Goal: Task Accomplishment & Management: Manage account settings

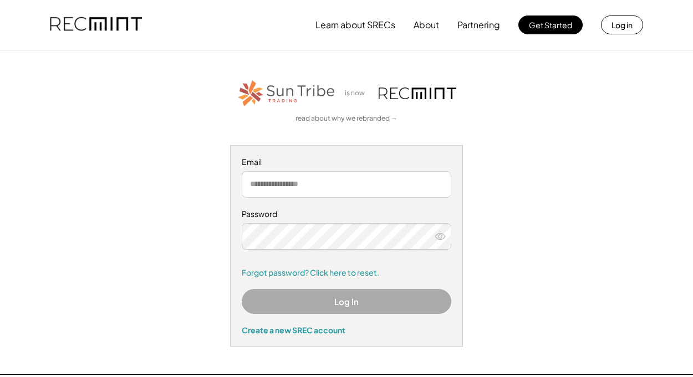
click at [288, 187] on input "email" at bounding box center [346, 184] width 209 height 27
type input "**********"
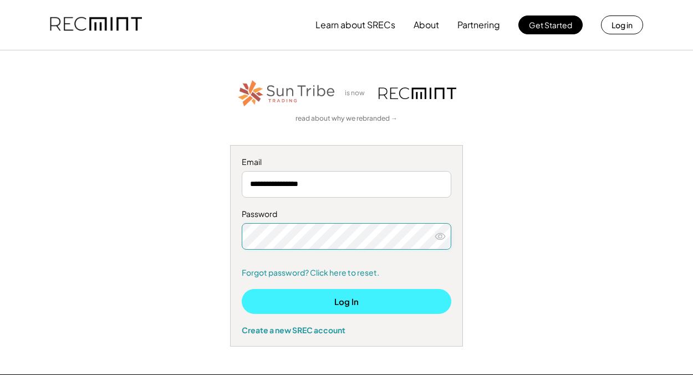
click at [343, 301] on button "Log In" at bounding box center [346, 301] width 209 height 25
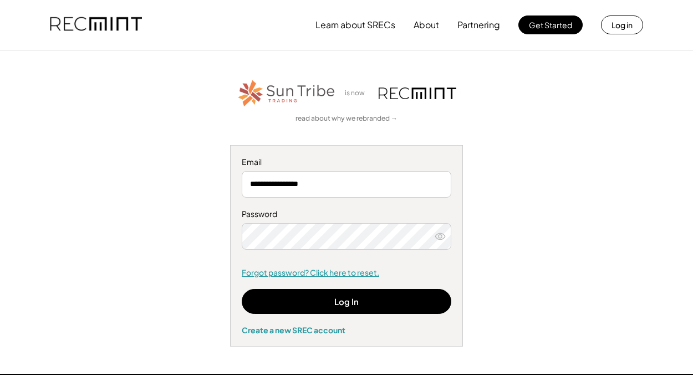
click at [271, 271] on link "Forgot password? Click here to reset." at bounding box center [346, 273] width 209 height 11
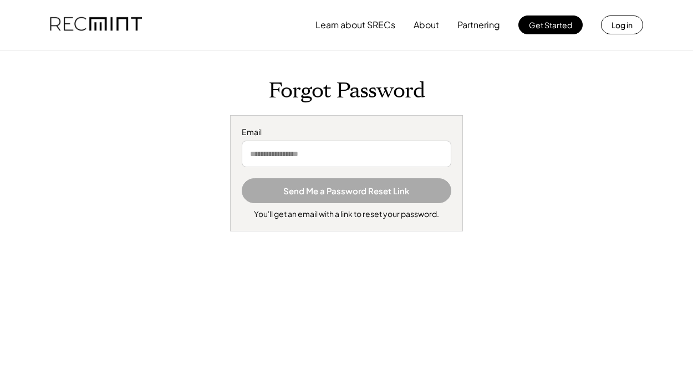
click at [320, 156] on input "email" at bounding box center [346, 154] width 209 height 27
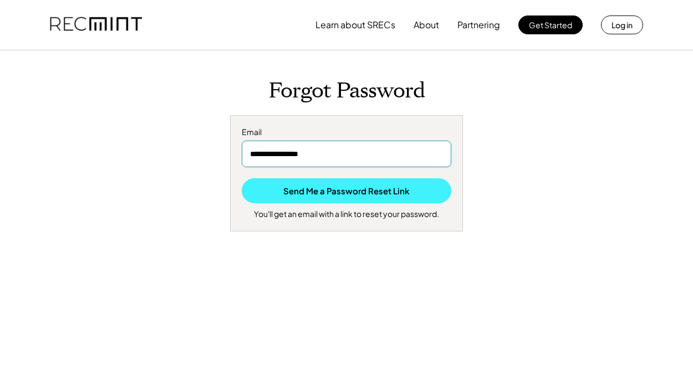
type input "**********"
click at [353, 191] on button "Send Me a Password Reset Link" at bounding box center [346, 190] width 209 height 25
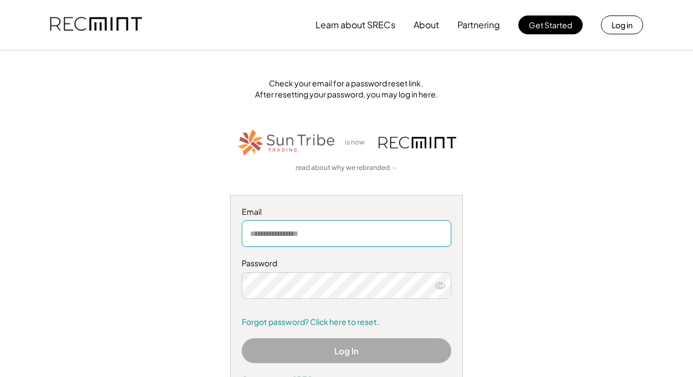
click at [310, 233] on input "email" at bounding box center [346, 234] width 209 height 27
type input "**********"
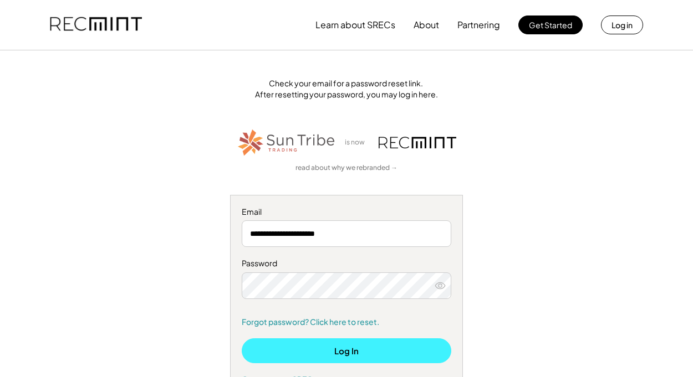
click at [316, 355] on button "Log In" at bounding box center [346, 351] width 209 height 25
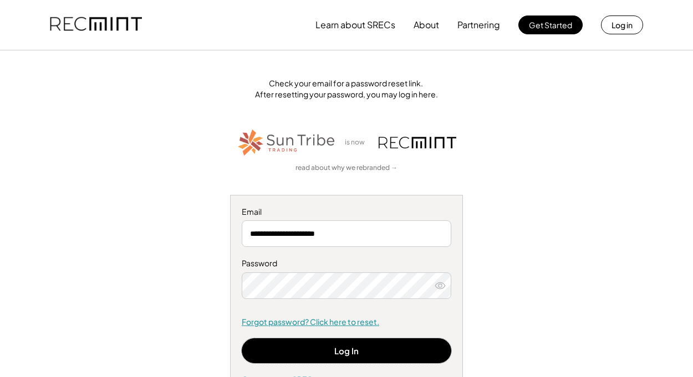
click at [306, 320] on link "Forgot password? Click here to reset." at bounding box center [346, 322] width 209 height 11
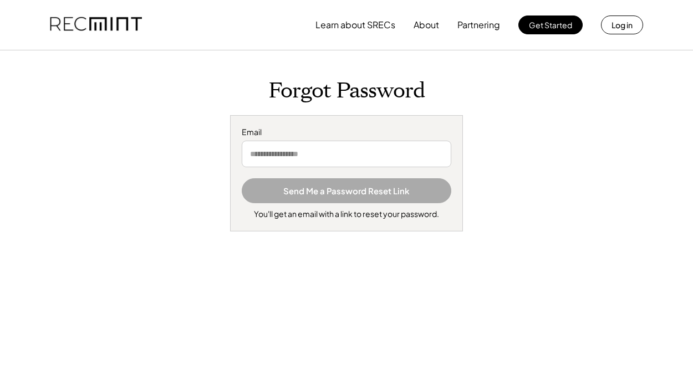
click at [337, 156] on input "email" at bounding box center [346, 154] width 209 height 27
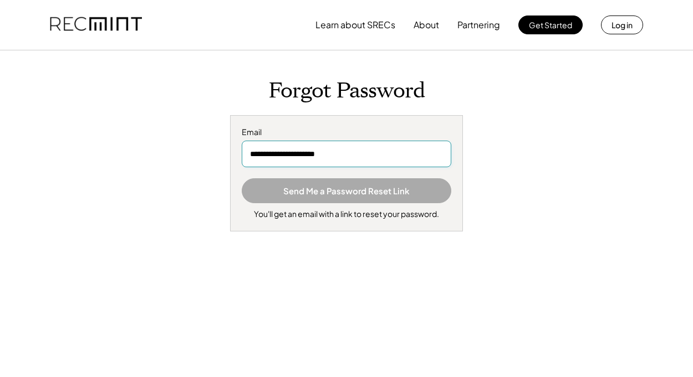
type input "**********"
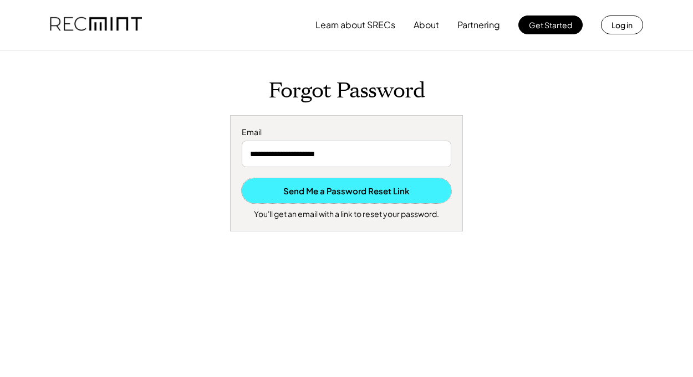
click at [367, 192] on button "Send Me a Password Reset Link" at bounding box center [346, 190] width 209 height 25
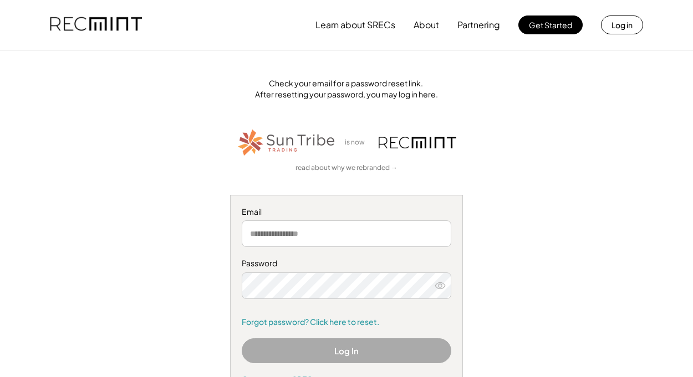
click at [358, 229] on input "email" at bounding box center [346, 234] width 209 height 27
type input "**********"
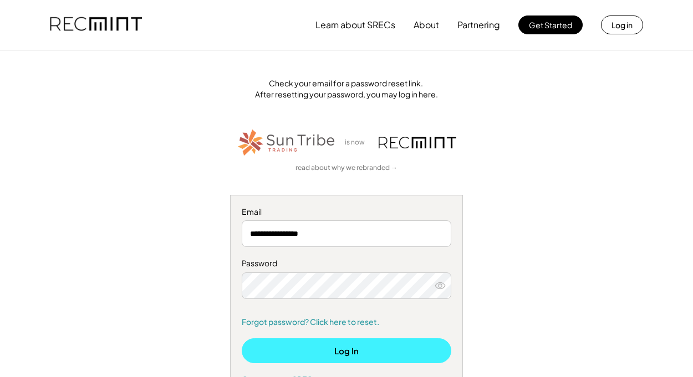
click at [332, 355] on button "Log In" at bounding box center [346, 351] width 209 height 25
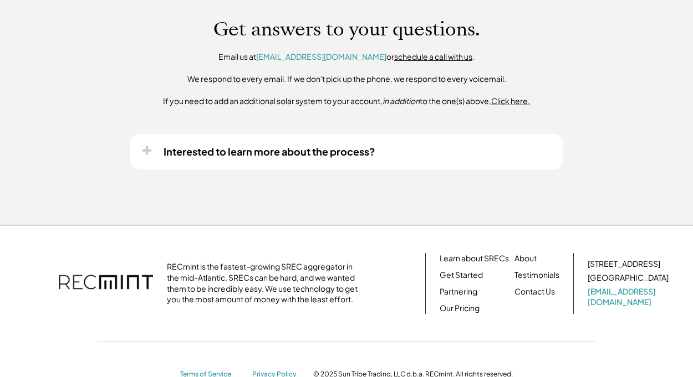
scroll to position [498, 0]
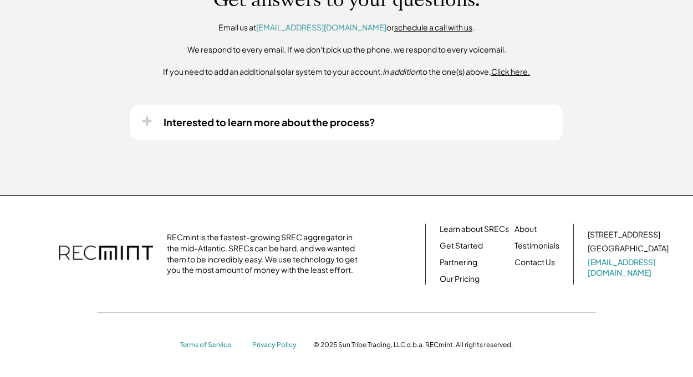
click at [401, 24] on link "schedule a call with us" at bounding box center [433, 27] width 78 height 10
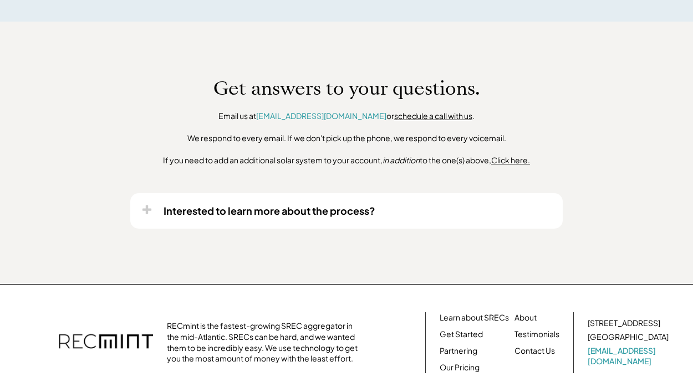
scroll to position [408, 0]
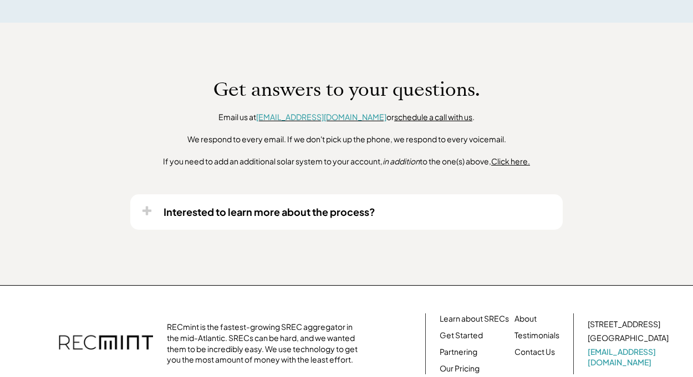
click at [318, 117] on font "[EMAIL_ADDRESS][DOMAIN_NAME]" at bounding box center [321, 117] width 130 height 10
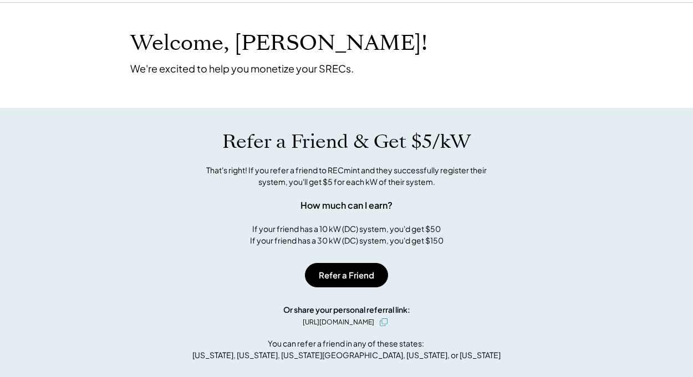
scroll to position [0, 0]
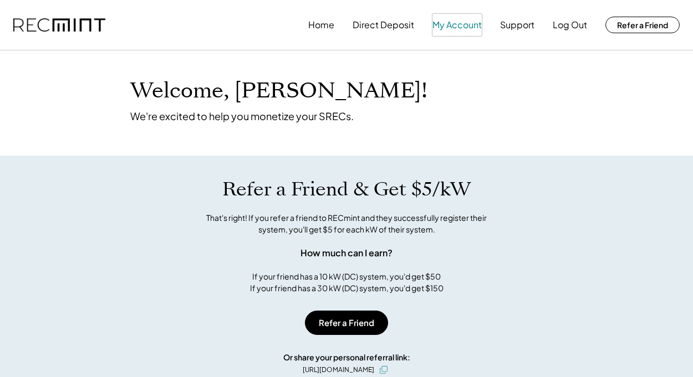
click at [451, 25] on button "My Account" at bounding box center [456, 25] width 49 height 22
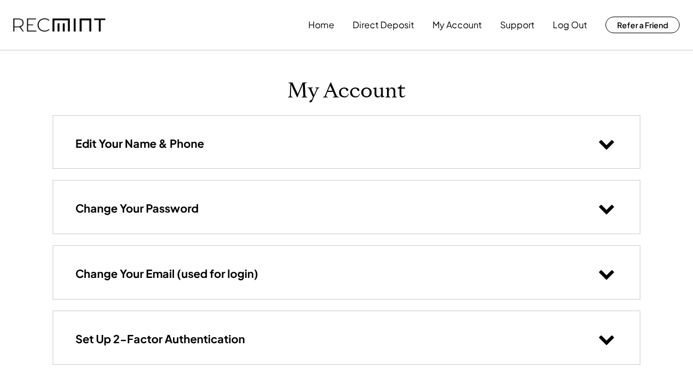
click at [608, 143] on icon at bounding box center [606, 143] width 17 height 17
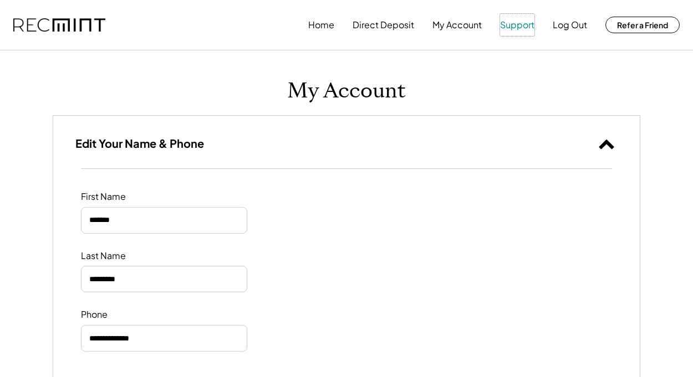
click at [525, 23] on button "Support" at bounding box center [517, 25] width 34 height 22
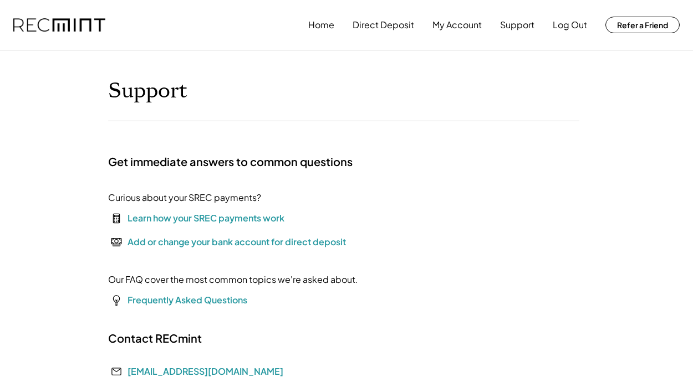
click at [240, 242] on div "Add or change your bank account for direct deposit" at bounding box center [236, 241] width 218 height 13
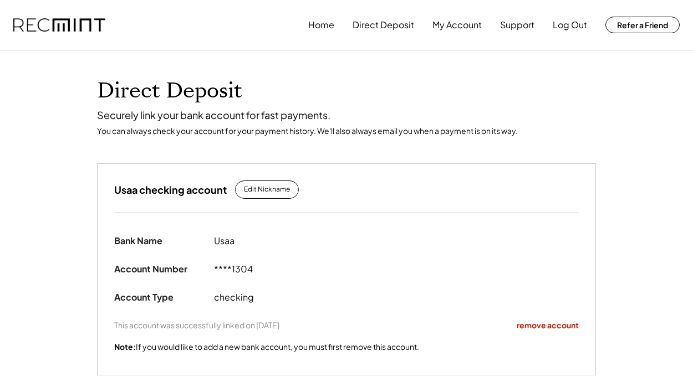
click at [534, 325] on div "remove account" at bounding box center [547, 325] width 62 height 11
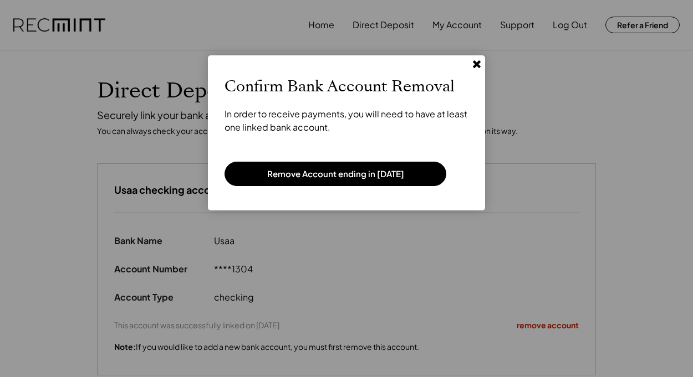
click at [355, 171] on button "Remove Account ending in [DATE]" at bounding box center [335, 174] width 222 height 24
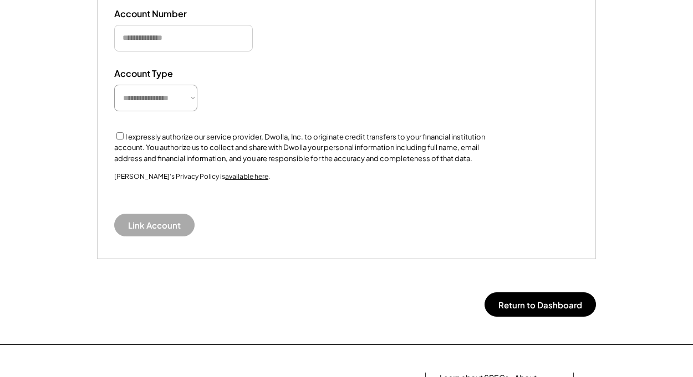
scroll to position [407, 0]
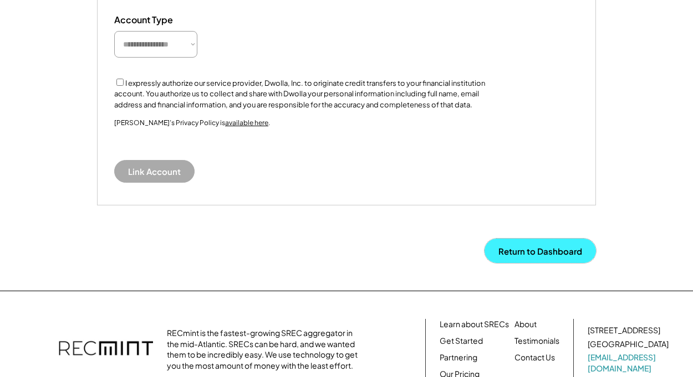
click at [533, 249] on button "Return to Dashboard" at bounding box center [539, 251] width 111 height 24
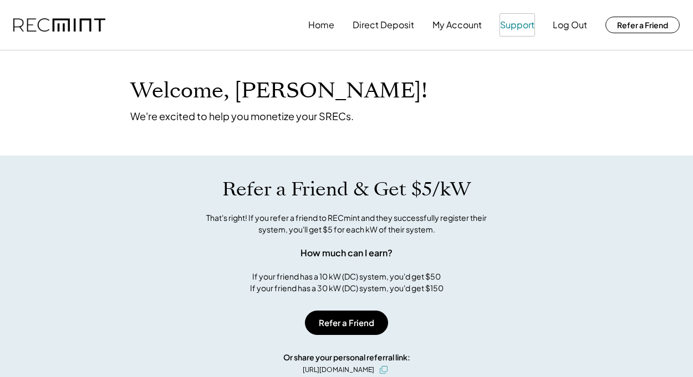
click at [511, 25] on button "Support" at bounding box center [517, 25] width 34 height 22
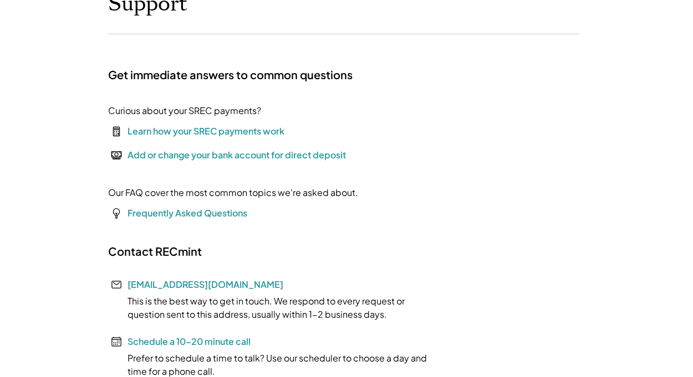
scroll to position [103, 0]
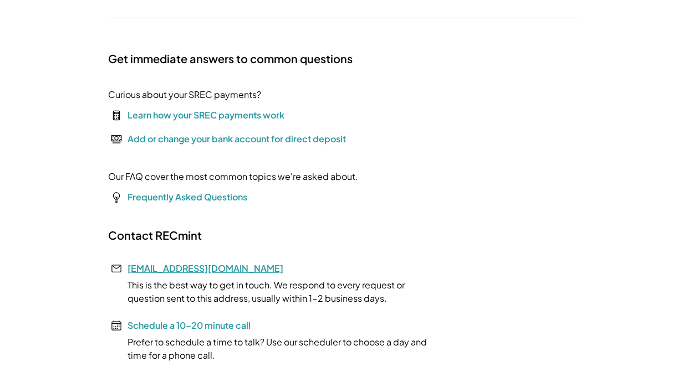
click at [151, 269] on link "[EMAIL_ADDRESS][DOMAIN_NAME]" at bounding box center [205, 269] width 156 height 12
